Goal: Manage account settings

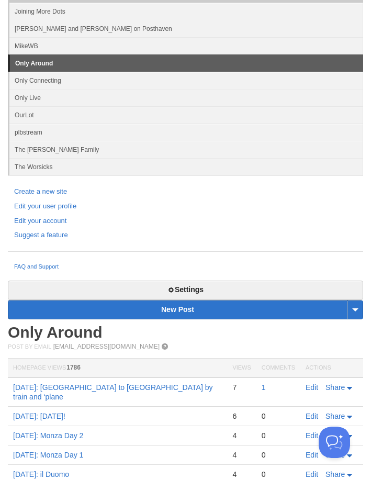
scroll to position [97, 0]
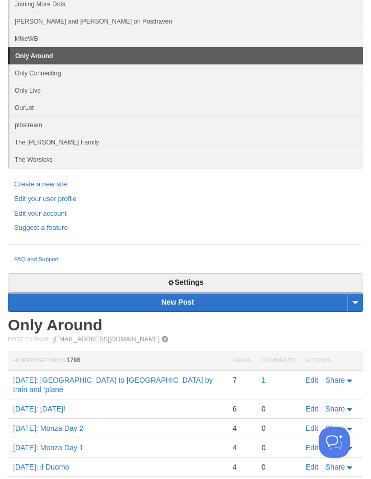
click at [232, 278] on link "Settings" at bounding box center [186, 282] width 356 height 19
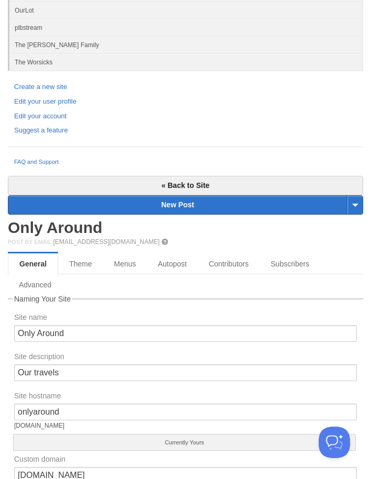
scroll to position [175, 0]
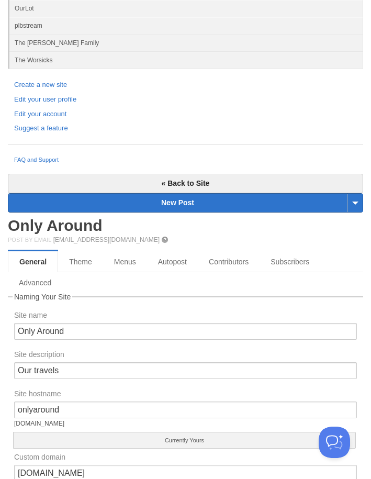
click at [46, 280] on link "Advanced" at bounding box center [35, 282] width 54 height 21
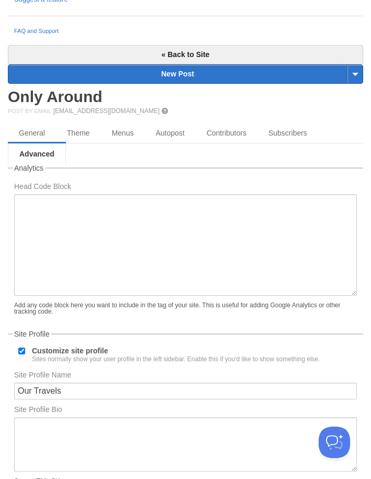
scroll to position [304, 0]
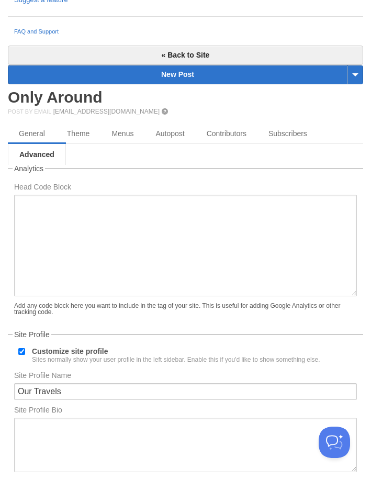
click at [23, 133] on link "General" at bounding box center [32, 133] width 48 height 21
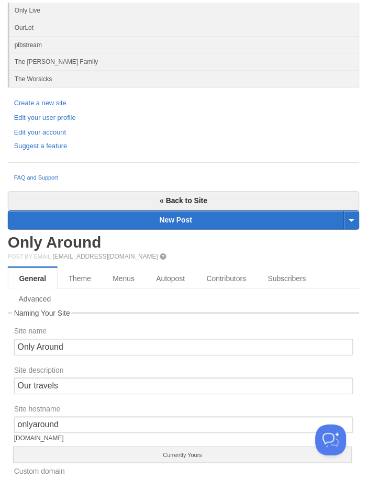
scroll to position [148, 0]
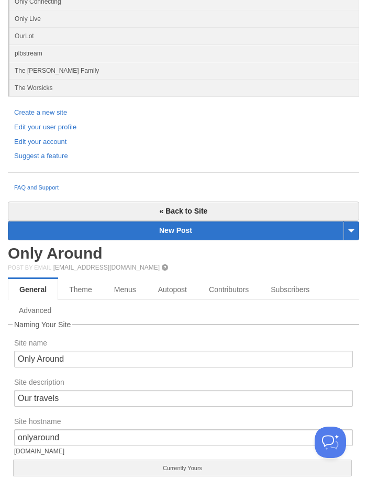
click at [35, 146] on link "Edit your account" at bounding box center [183, 142] width 339 height 11
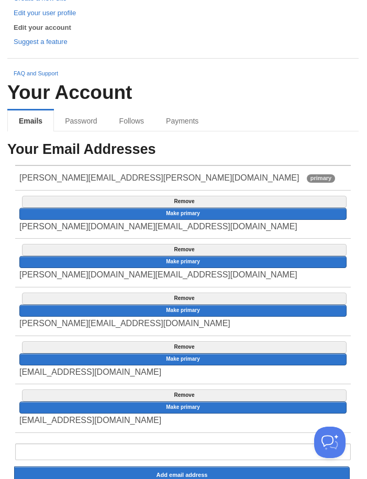
scroll to position [261, 0]
click at [80, 121] on link "Password" at bounding box center [81, 121] width 54 height 21
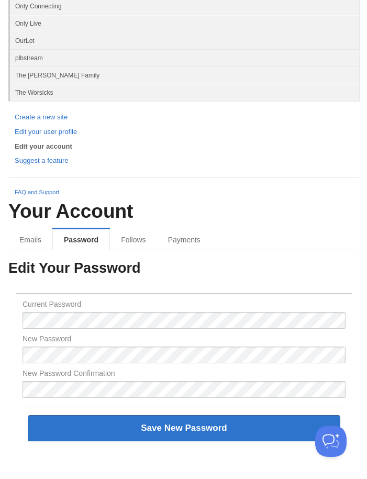
scroll to position [142, 0]
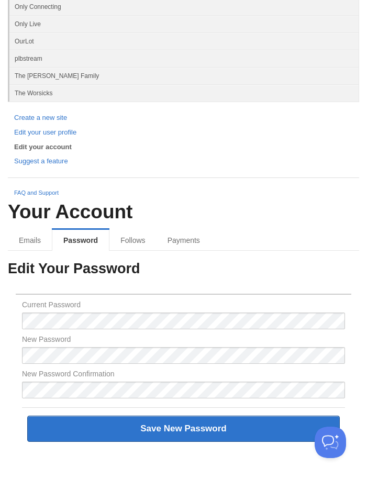
click at [141, 241] on link "Follows" at bounding box center [132, 240] width 47 height 21
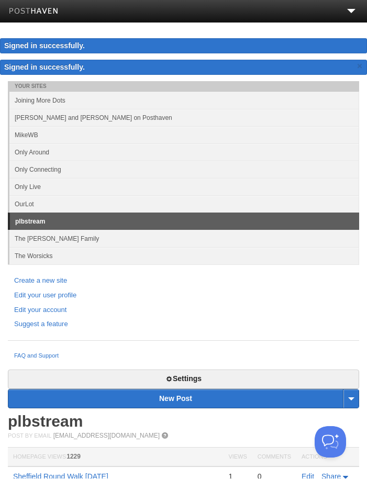
click at [87, 154] on link "Only Around" at bounding box center [184, 152] width 350 height 17
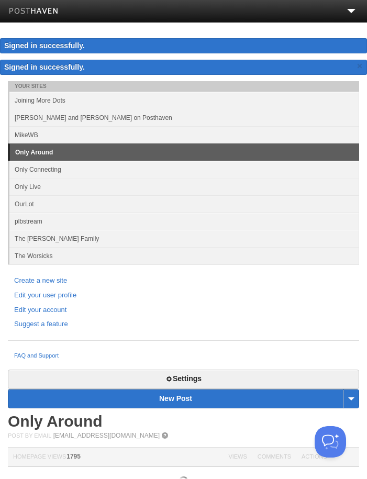
click at [208, 376] on link "Settings" at bounding box center [183, 379] width 351 height 19
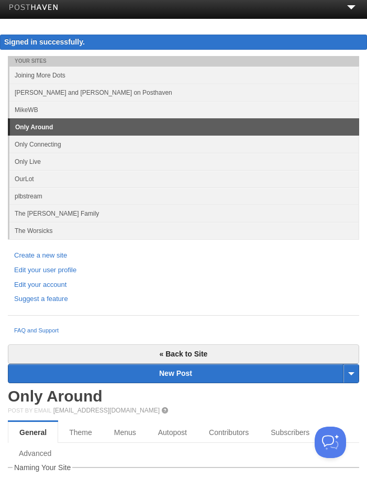
scroll to position [5, 0]
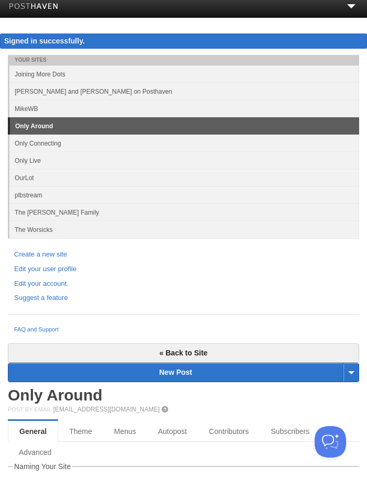
click at [61, 284] on link "Edit your account" at bounding box center [183, 284] width 339 height 11
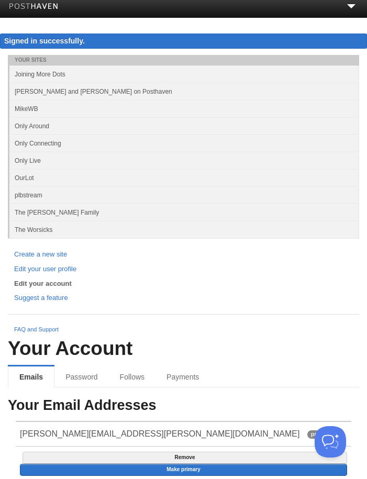
click at [145, 375] on link "Follows" at bounding box center [132, 377] width 47 height 21
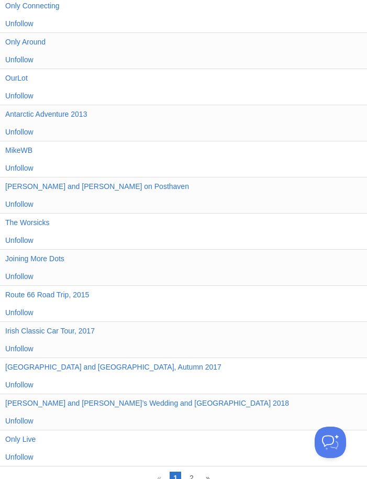
scroll to position [535, 0]
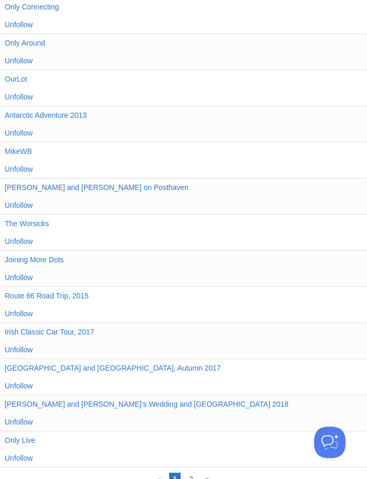
click at [190, 479] on link "2" at bounding box center [192, 479] width 12 height 13
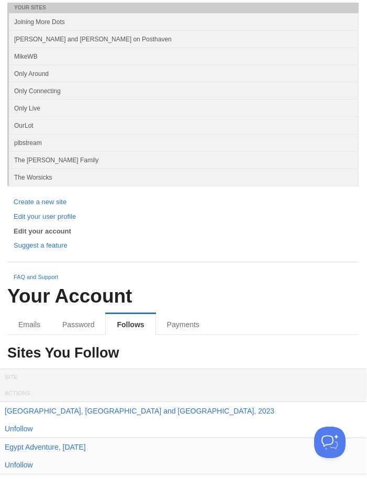
scroll to position [56, 0]
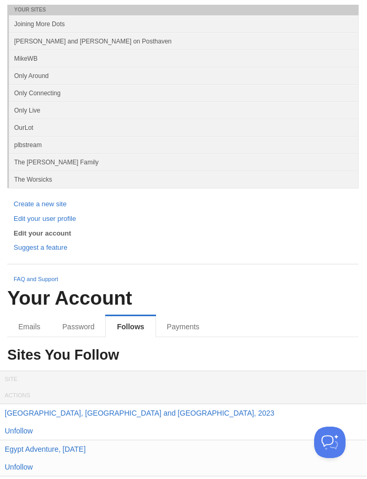
click at [190, 326] on link "Payments" at bounding box center [184, 326] width 54 height 21
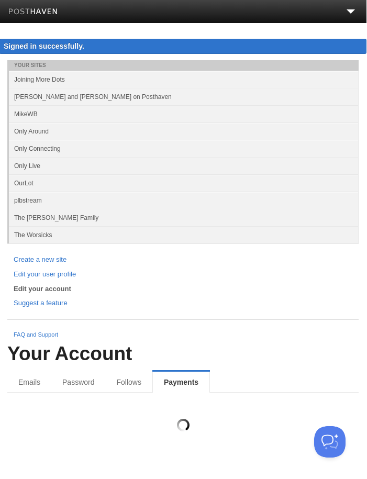
click at [247, 369] on div "Your Account Emails Password Follows Payments" at bounding box center [183, 396] width 351 height 105
